Goal: Task Accomplishment & Management: Manage account settings

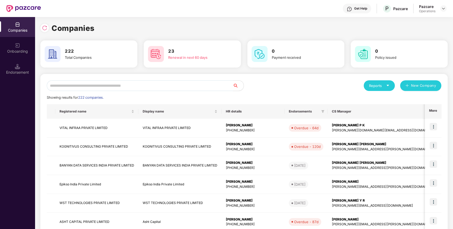
click at [161, 89] on input "text" at bounding box center [140, 85] width 186 height 11
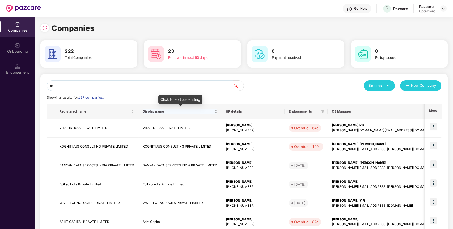
type input "*"
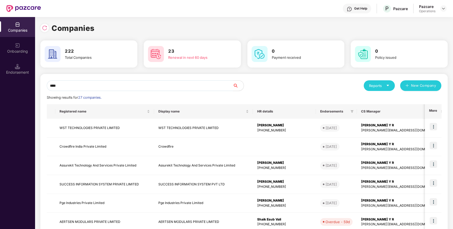
click at [193, 84] on input "****" at bounding box center [140, 85] width 186 height 11
paste input "**********"
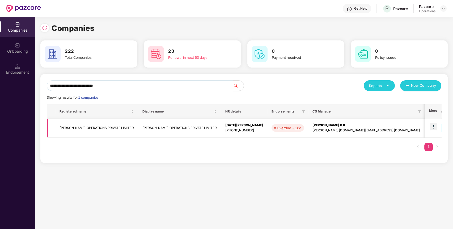
type input "**********"
click at [432, 126] on img at bounding box center [432, 126] width 7 height 7
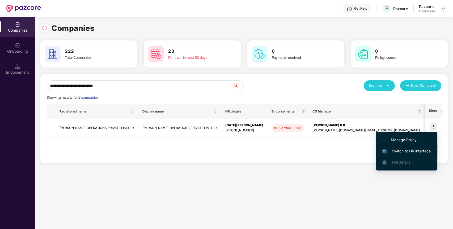
click at [400, 150] on span "Switch to HR interface" at bounding box center [406, 151] width 48 height 6
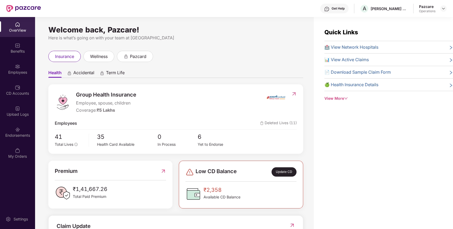
click at [22, 135] on div "Endorsements" at bounding box center [17, 135] width 35 height 5
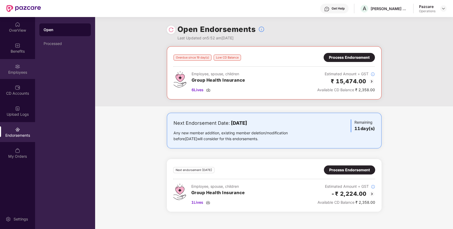
click at [18, 67] on img at bounding box center [17, 66] width 5 height 5
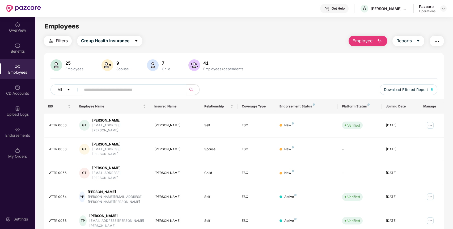
click at [53, 42] on img "button" at bounding box center [51, 41] width 6 height 6
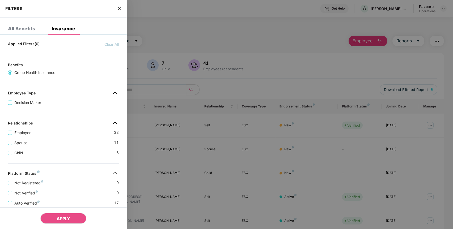
scroll to position [111, 0]
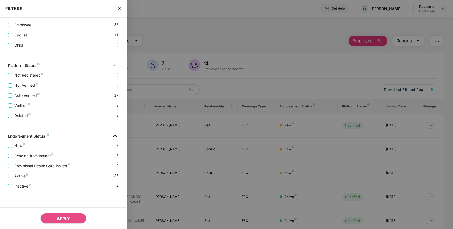
click at [42, 155] on span "Pending from Insurer" at bounding box center [33, 156] width 43 height 6
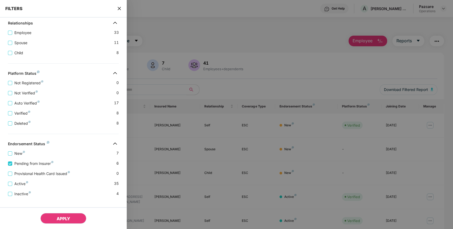
click at [64, 218] on span "APPLY" at bounding box center [64, 218] width 14 height 5
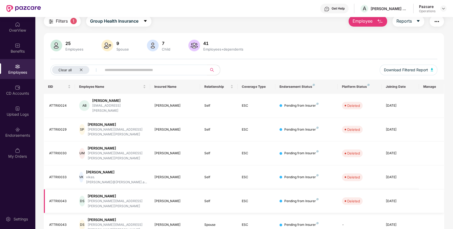
scroll to position [0, 0]
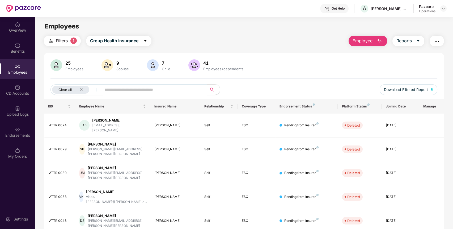
click at [65, 36] on button "Filters 1" at bounding box center [62, 41] width 37 height 11
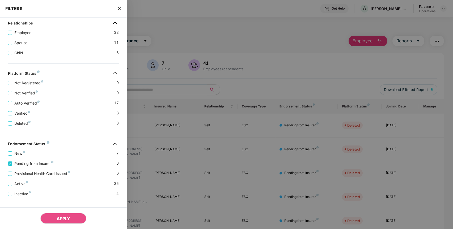
scroll to position [122, 0]
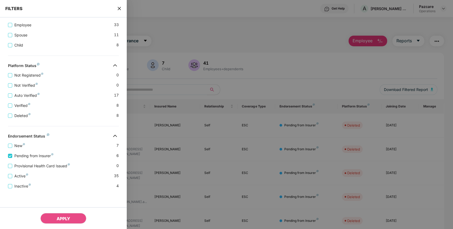
click at [119, 7] on icon "close" at bounding box center [119, 8] width 4 height 4
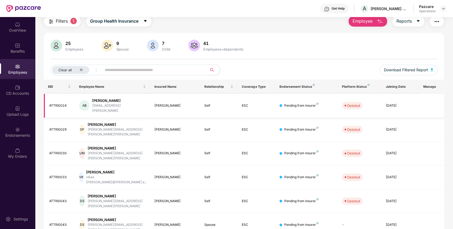
scroll to position [0, 0]
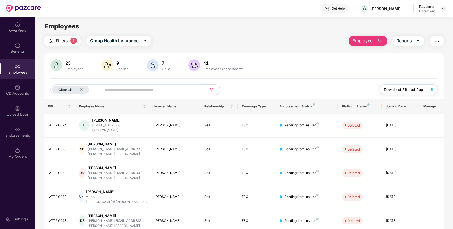
click at [423, 89] on span "Download Filtered Report" at bounding box center [406, 90] width 44 height 6
click at [433, 45] on button "button" at bounding box center [436, 41] width 14 height 11
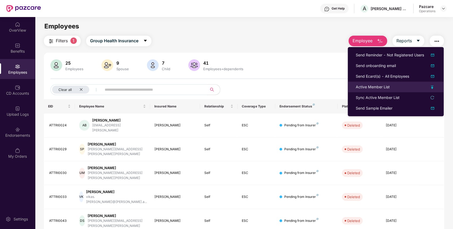
click at [377, 84] on div "Active Member List" at bounding box center [373, 87] width 34 height 6
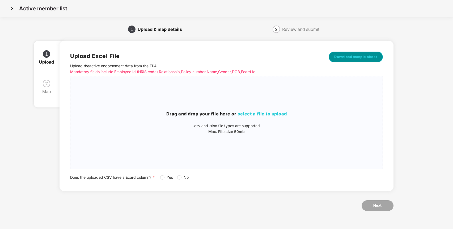
click at [352, 56] on span "Download sample sheet" at bounding box center [355, 56] width 43 height 5
click at [250, 113] on span "select a file to upload" at bounding box center [261, 113] width 49 height 5
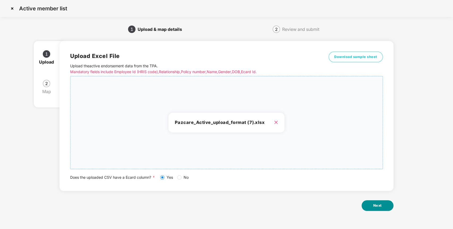
click at [382, 205] on button "Next" at bounding box center [377, 205] width 32 height 11
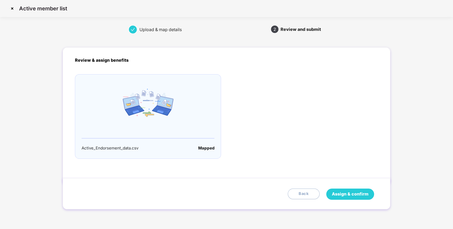
click at [351, 191] on span "Assign & confirm" at bounding box center [350, 193] width 37 height 7
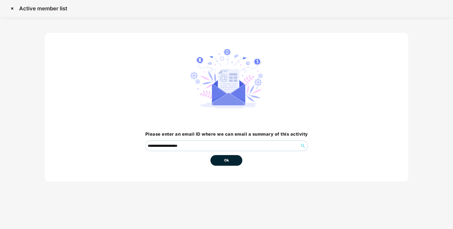
click at [226, 157] on button "Ok" at bounding box center [226, 160] width 32 height 11
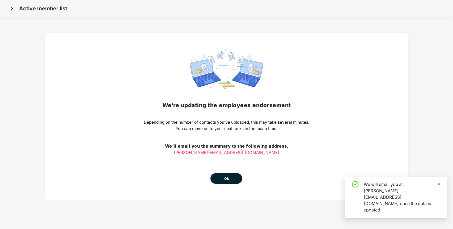
click at [224, 161] on div "We’re updating the employees endorsement Depending on the number of contacts yo…" at bounding box center [226, 116] width 165 height 135
click at [227, 178] on span "Ok" at bounding box center [226, 178] width 5 height 5
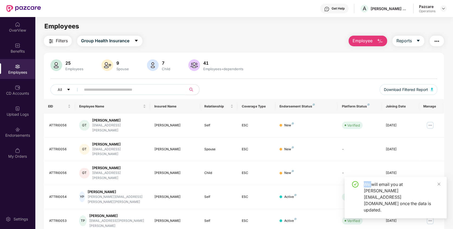
click at [58, 44] on button "Filters" at bounding box center [58, 41] width 28 height 11
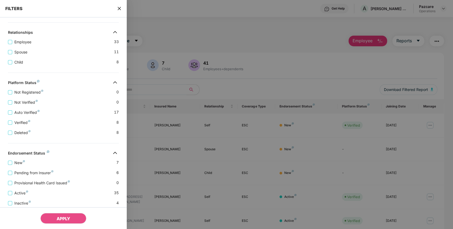
scroll to position [111, 0]
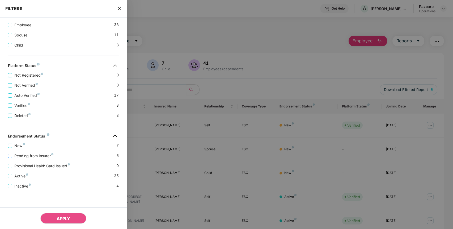
click at [28, 156] on span "Pending from Insurer" at bounding box center [33, 156] width 43 height 6
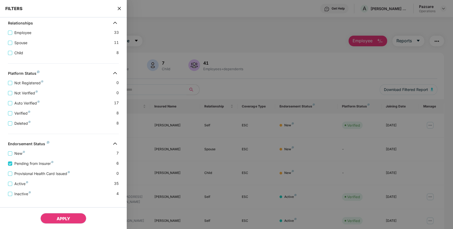
click at [67, 214] on button "APPLY" at bounding box center [63, 218] width 46 height 11
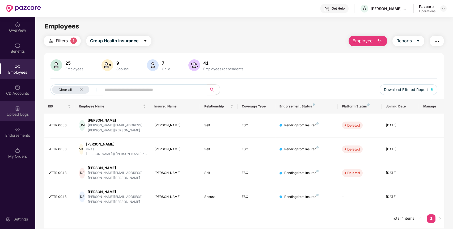
click at [13, 110] on div "Upload Logs" at bounding box center [17, 111] width 35 height 20
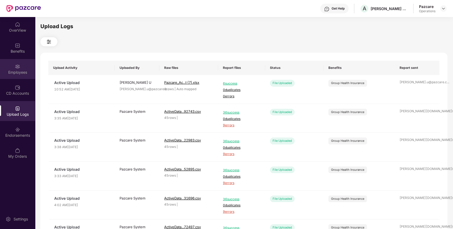
click at [17, 67] on img at bounding box center [17, 66] width 5 height 5
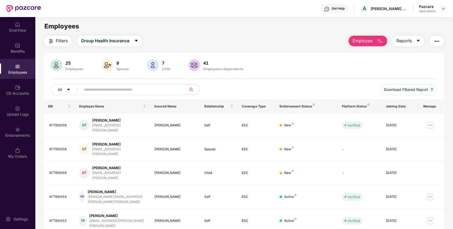
click at [55, 42] on button "Filters" at bounding box center [58, 41] width 28 height 11
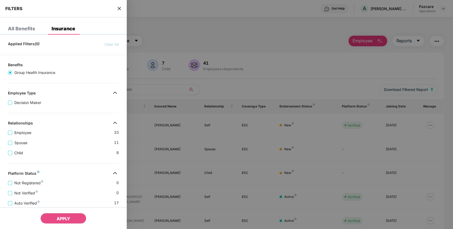
scroll to position [111, 0]
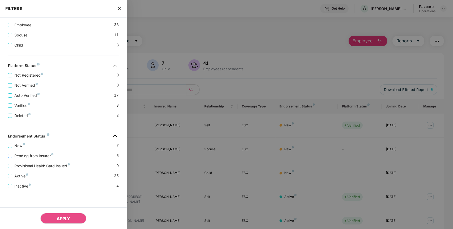
click at [35, 155] on span "Pending from Insurer" at bounding box center [33, 156] width 43 height 6
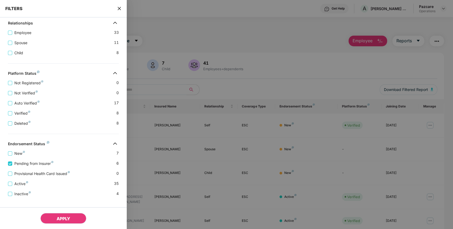
click at [54, 215] on button "APPLY" at bounding box center [63, 218] width 46 height 11
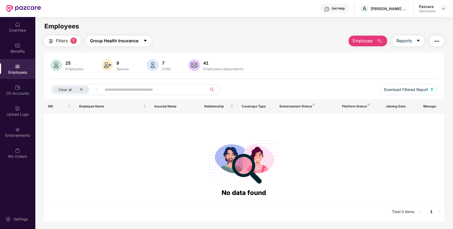
click at [123, 39] on span "Group Health Insurance" at bounding box center [114, 40] width 48 height 7
click at [184, 40] on div "Filters 1 Group Health Insurance Employee Reports" at bounding box center [244, 41] width 400 height 11
click at [14, 130] on div "Endorsements" at bounding box center [17, 132] width 35 height 20
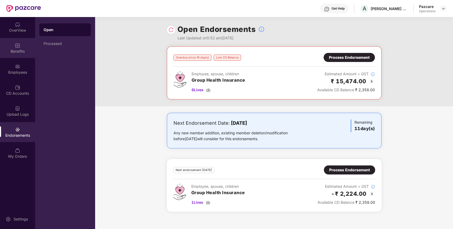
click at [7, 46] on div "Benefits" at bounding box center [17, 48] width 35 height 20
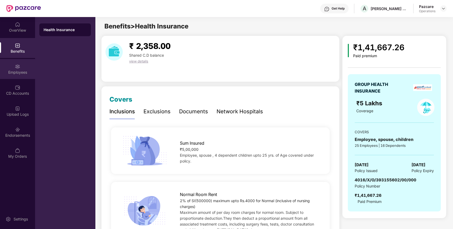
click at [17, 68] on img at bounding box center [17, 66] width 5 height 5
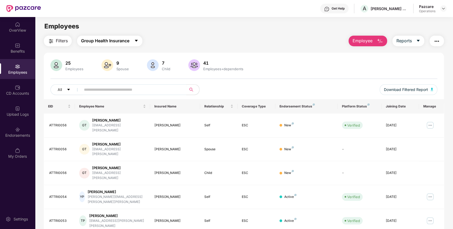
click at [86, 39] on span "Group Health Insurance" at bounding box center [105, 40] width 48 height 7
click at [36, 51] on div "Filters Group Health Insurance Employee Reports 25 Employees 9 Spouse 7 Child 4…" at bounding box center [243, 204] width 417 height 336
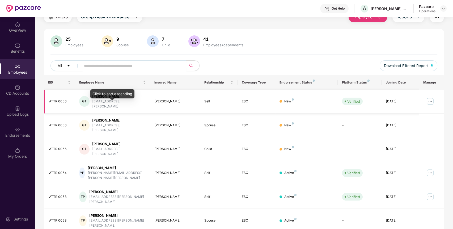
scroll to position [19, 0]
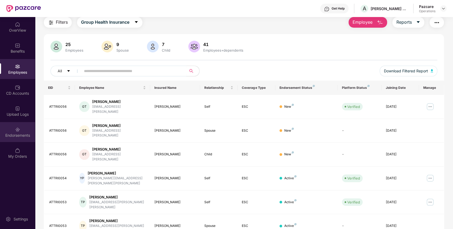
click at [22, 130] on div "Endorsements" at bounding box center [17, 132] width 35 height 20
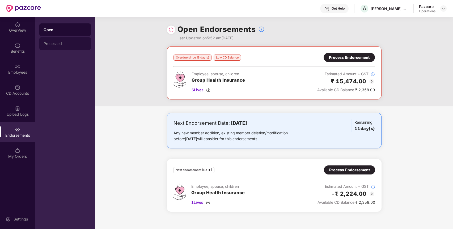
click at [48, 42] on div "Processed" at bounding box center [65, 43] width 43 height 4
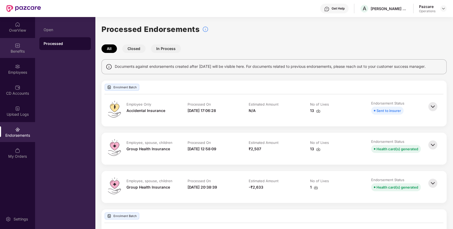
click at [20, 49] on div "Benefits" at bounding box center [17, 51] width 35 height 5
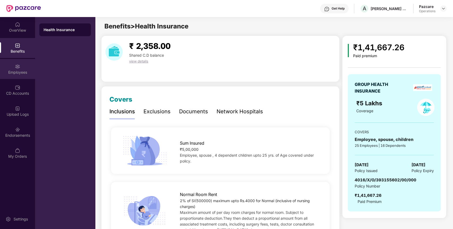
click at [21, 68] on div "Employees" at bounding box center [17, 69] width 35 height 20
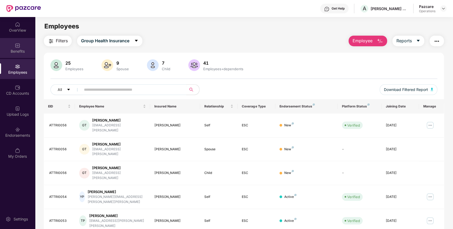
click at [20, 49] on div "Benefits" at bounding box center [17, 51] width 35 height 5
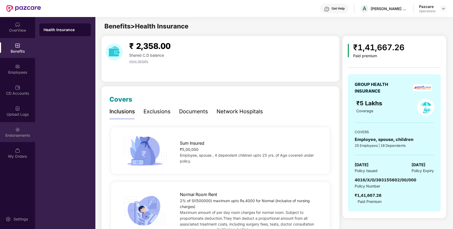
click at [14, 129] on div "Endorsements" at bounding box center [17, 132] width 35 height 20
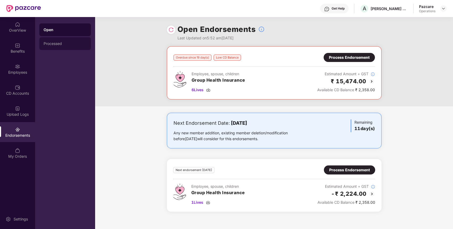
click at [68, 40] on div "Processed" at bounding box center [65, 43] width 52 height 13
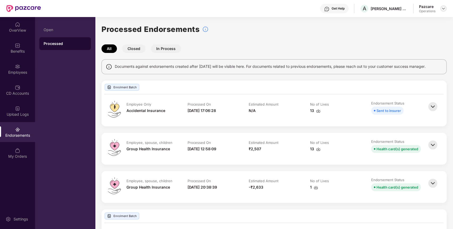
click at [442, 9] on img at bounding box center [443, 8] width 4 height 4
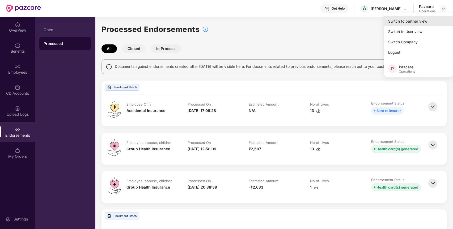
click at [426, 19] on div "Switch to partner view" at bounding box center [418, 21] width 69 height 10
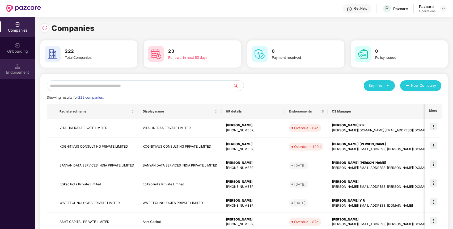
click at [22, 75] on div "Endorsement" at bounding box center [17, 69] width 35 height 20
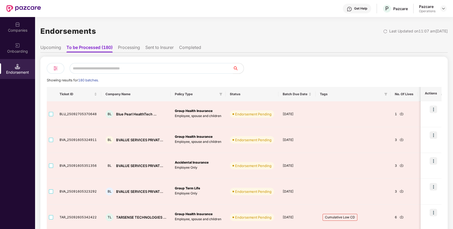
click at [153, 47] on li "Sent to Insurer" at bounding box center [159, 49] width 28 height 8
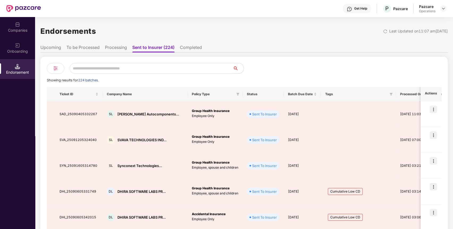
click at [69, 47] on li "To be Processed" at bounding box center [82, 49] width 33 height 8
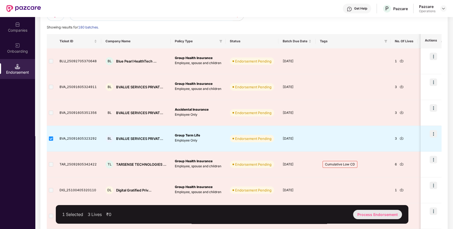
click at [365, 211] on div "Process Endorsement" at bounding box center [377, 214] width 49 height 9
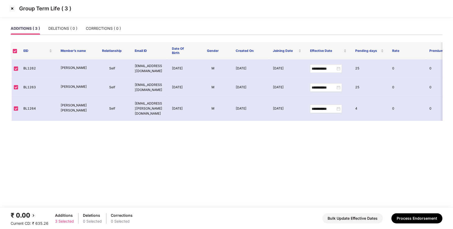
click at [13, 11] on img at bounding box center [12, 8] width 8 height 8
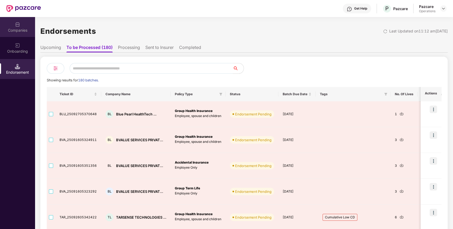
click at [14, 32] on div "Companies" at bounding box center [17, 30] width 35 height 5
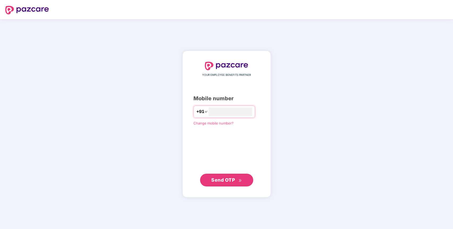
type input "**********"
click at [225, 180] on span "Send OTP" at bounding box center [223, 180] width 24 height 6
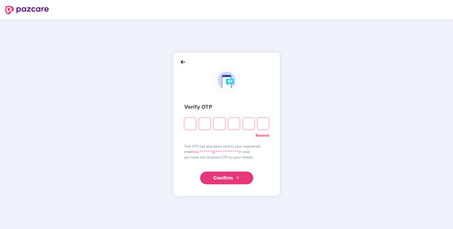
paste input "*"
type input "*"
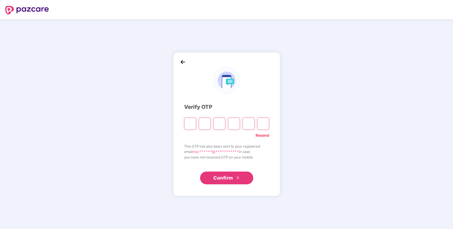
type input "*"
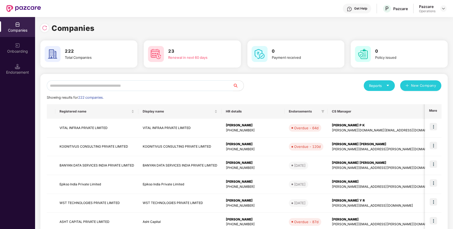
click at [67, 89] on input "text" at bounding box center [140, 85] width 186 height 11
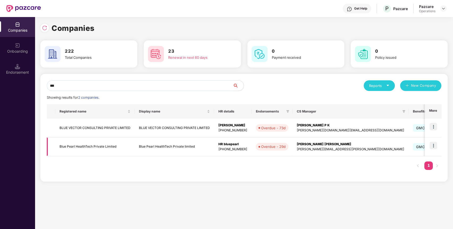
type input "***"
click at [98, 147] on td "Blue Pearl HealthTech Private Limited" at bounding box center [94, 146] width 79 height 19
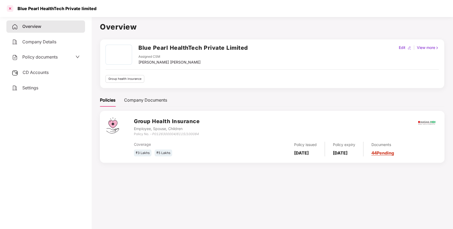
click at [12, 9] on div at bounding box center [10, 8] width 8 height 8
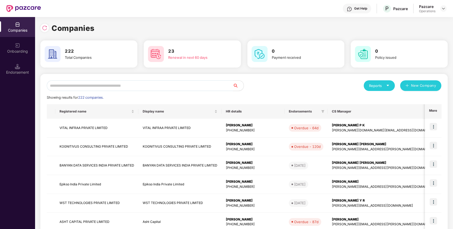
click at [119, 84] on input "text" at bounding box center [140, 85] width 186 height 11
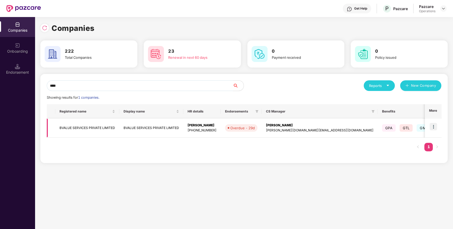
type input "****"
click at [78, 128] on td "BVALUE SERVICES PRIVATE LIMITED" at bounding box center [87, 127] width 64 height 19
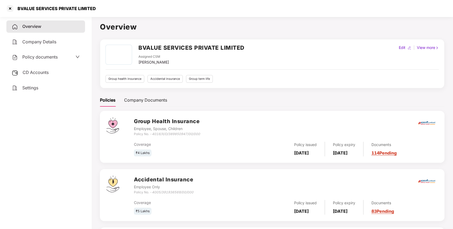
click at [46, 72] on span "CD Accounts" at bounding box center [36, 72] width 26 height 5
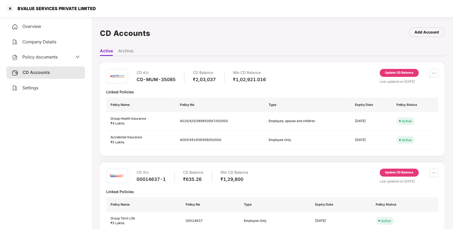
click at [56, 55] on span "Policy documents" at bounding box center [39, 56] width 35 height 5
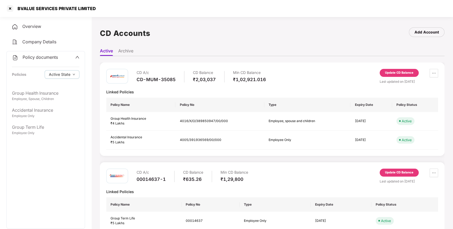
click at [56, 55] on span "Policy documents" at bounding box center [40, 56] width 35 height 5
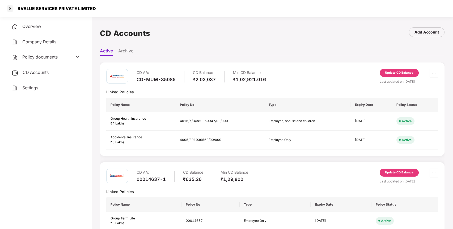
click at [54, 69] on div "CD Accounts" at bounding box center [45, 72] width 79 height 12
click at [77, 4] on div "BVALUE SERVICES PRIVATE LIMITED" at bounding box center [226, 8] width 453 height 17
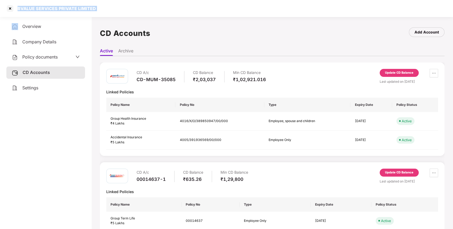
click at [77, 4] on div "BVALUE SERVICES PRIVATE LIMITED" at bounding box center [226, 8] width 453 height 17
copy div "BVALUE SERVICES PRIVATE LIMITED"
click at [8, 6] on div at bounding box center [10, 8] width 8 height 8
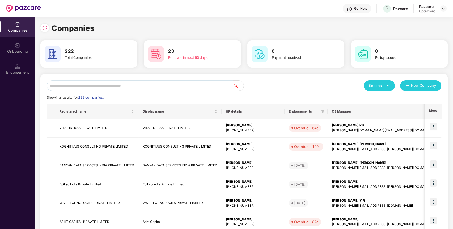
paste input "**********"
click at [85, 84] on input "**********" at bounding box center [140, 85] width 186 height 11
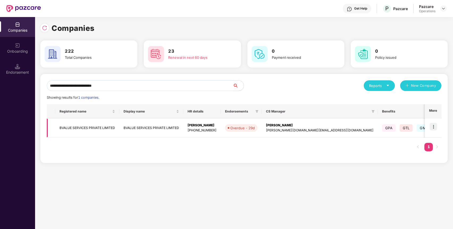
type input "**********"
click at [432, 127] on img at bounding box center [432, 126] width 7 height 7
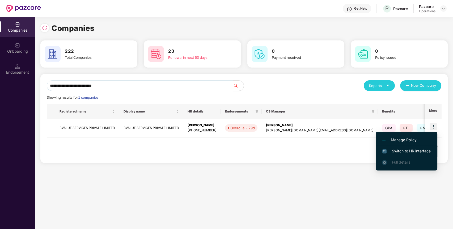
click at [407, 149] on span "Switch to HR interface" at bounding box center [406, 151] width 48 height 6
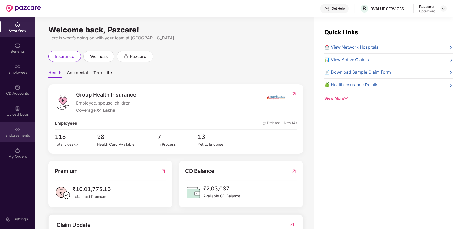
click at [19, 134] on div "Endorsements" at bounding box center [17, 135] width 35 height 5
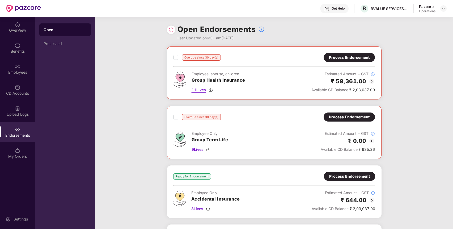
click at [211, 89] on img at bounding box center [210, 90] width 4 height 4
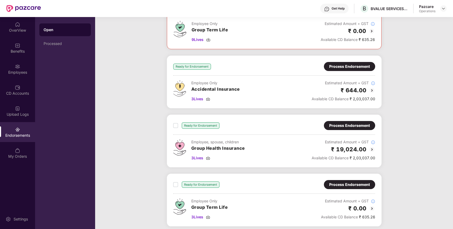
scroll to position [109, 0]
click at [208, 158] on img at bounding box center [208, 158] width 4 height 4
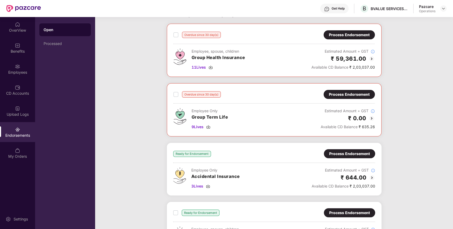
scroll to position [0, 0]
